Goal: Task Accomplishment & Management: Manage account settings

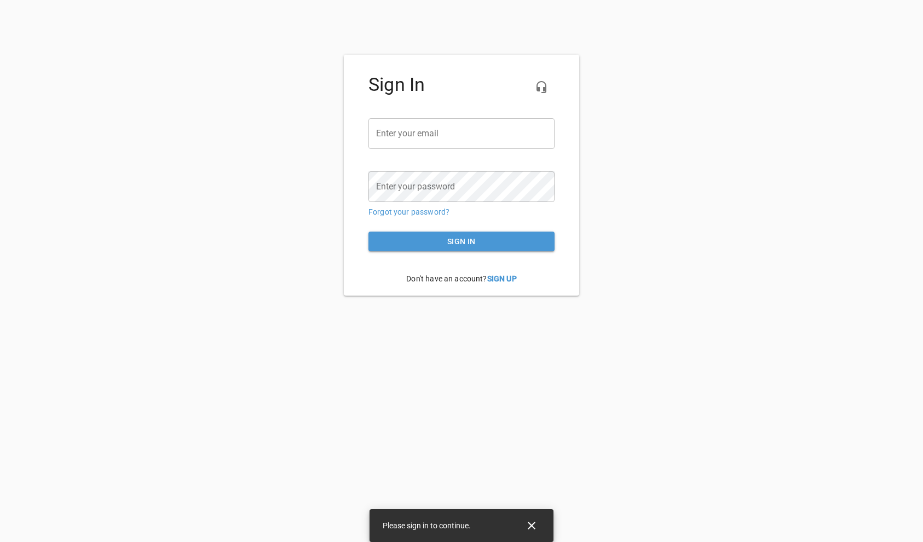
type input "[EMAIL_ADDRESS][DOMAIN_NAME]"
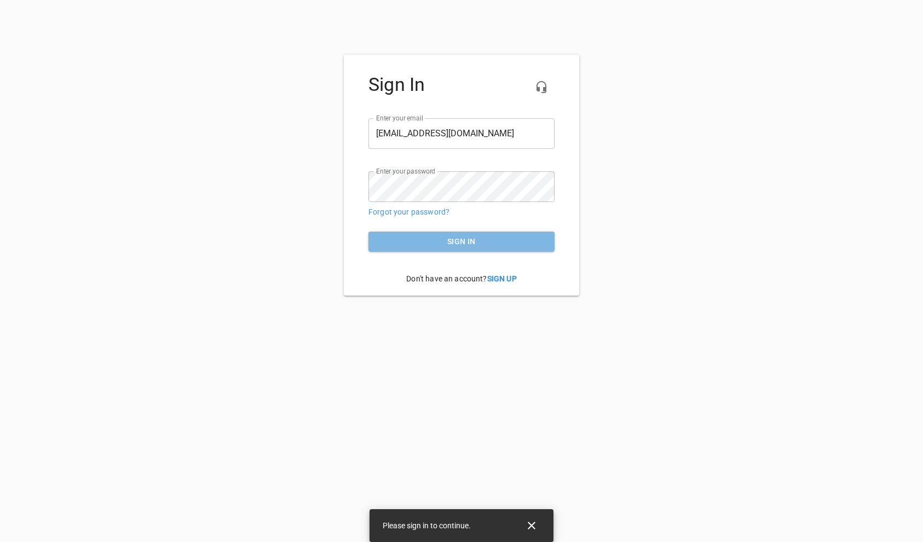
click at [399, 237] on span "Sign in" at bounding box center [461, 242] width 169 height 14
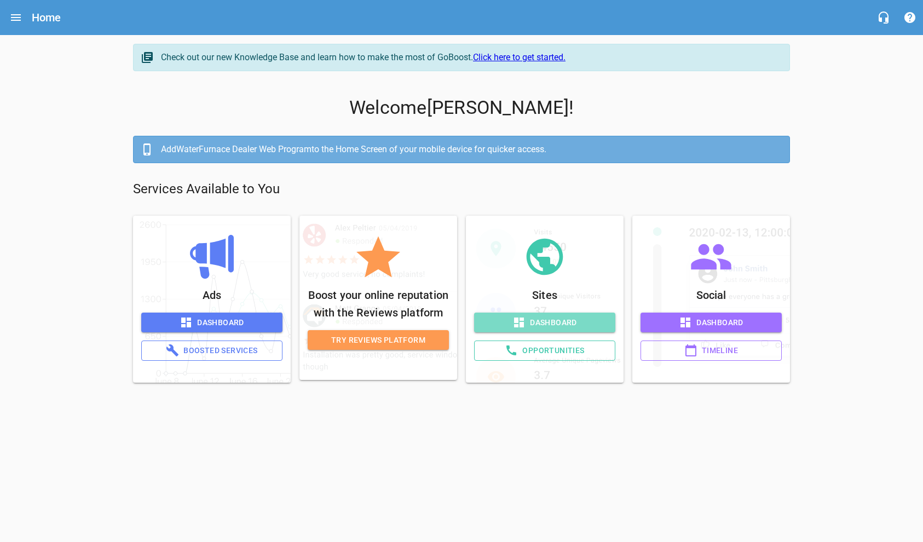
click at [523, 324] on icon at bounding box center [519, 322] width 10 height 10
